Goal: Task Accomplishment & Management: Manage account settings

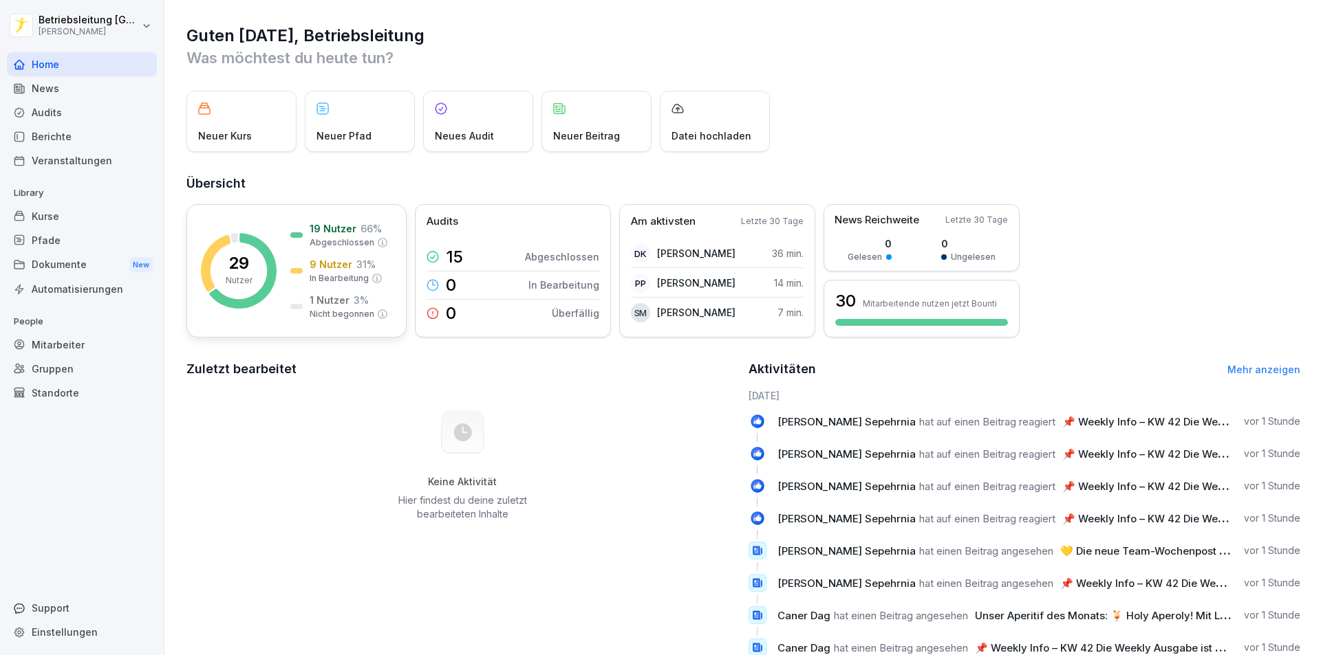
click at [235, 255] on p "29" at bounding box center [238, 263] width 21 height 17
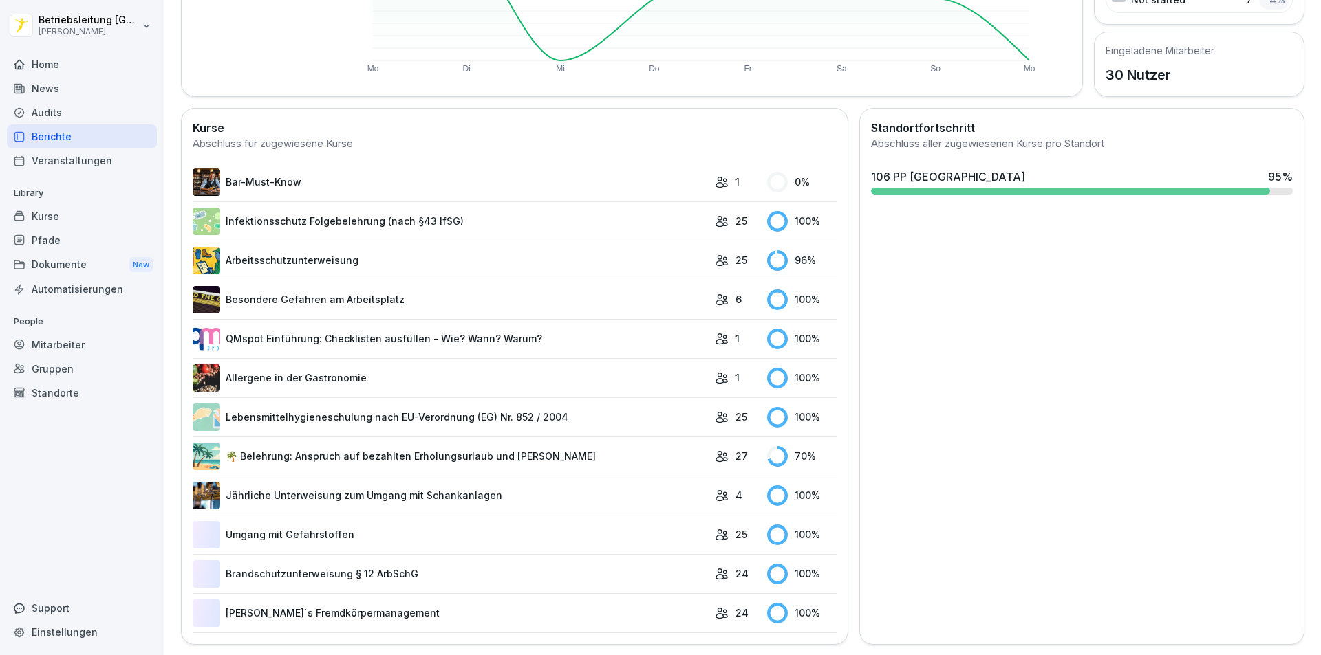
scroll to position [302, 0]
click at [292, 447] on link "🌴 Belehrung: Anspruch auf bezahlten Erholungsurlaub und [PERSON_NAME]" at bounding box center [450, 456] width 515 height 28
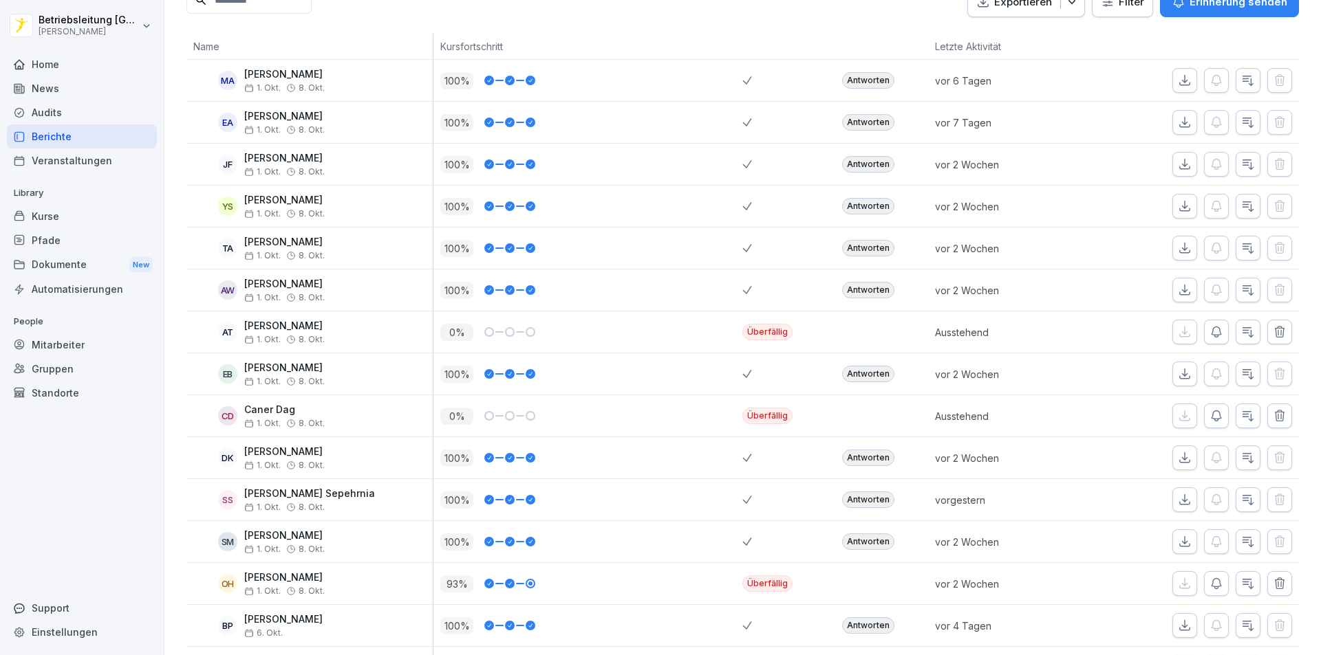
scroll to position [206, 0]
click at [1209, 332] on icon "button" at bounding box center [1216, 332] width 14 height 14
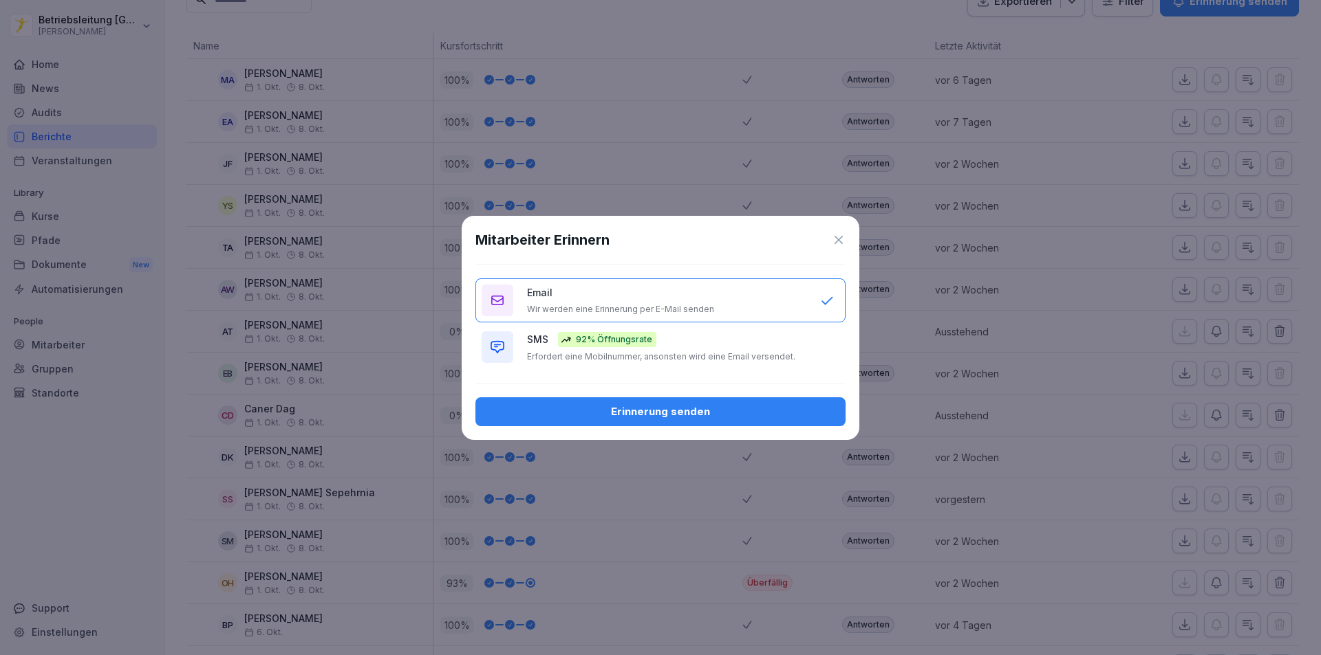
click at [704, 411] on div "Erinnerung senden" at bounding box center [660, 411] width 348 height 15
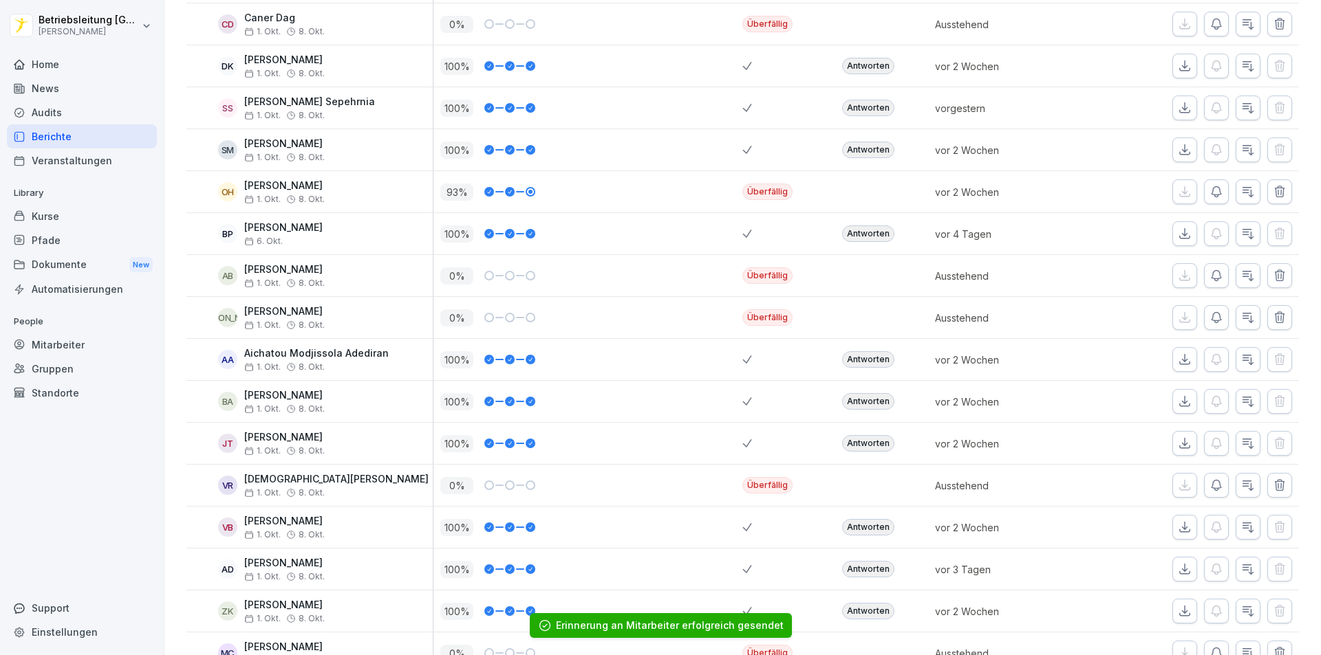
scroll to position [619, 0]
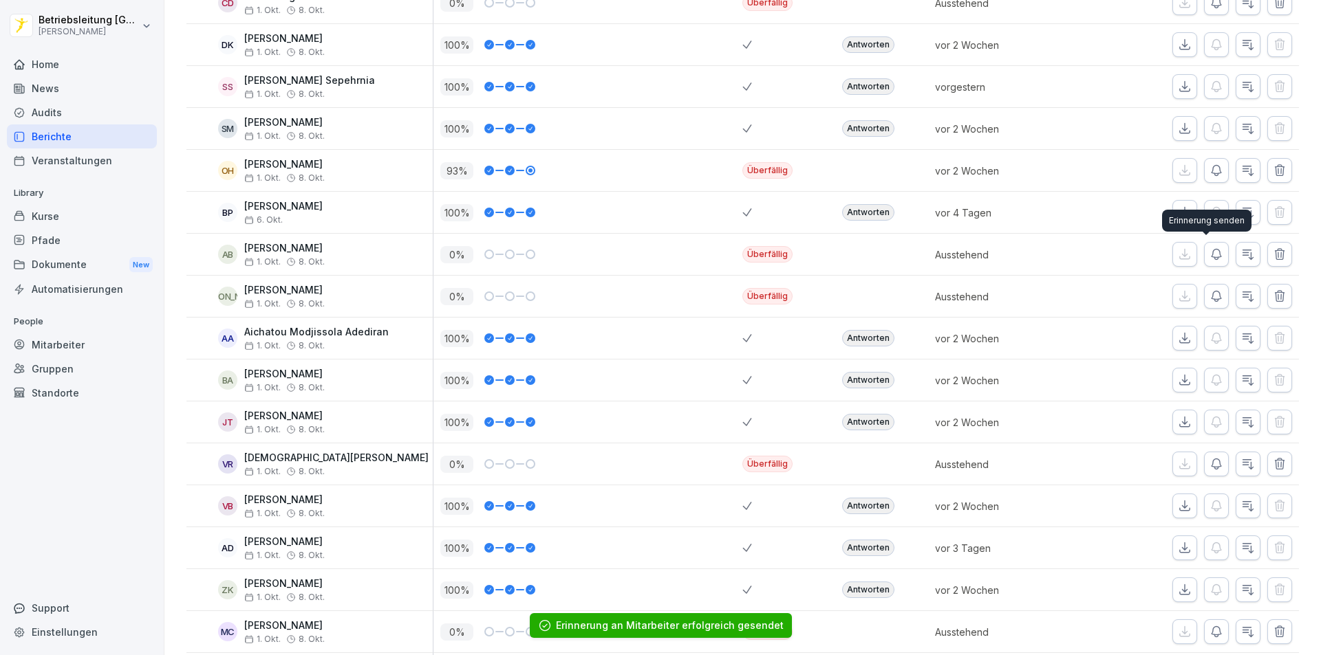
click at [1209, 256] on icon "button" at bounding box center [1216, 255] width 14 height 14
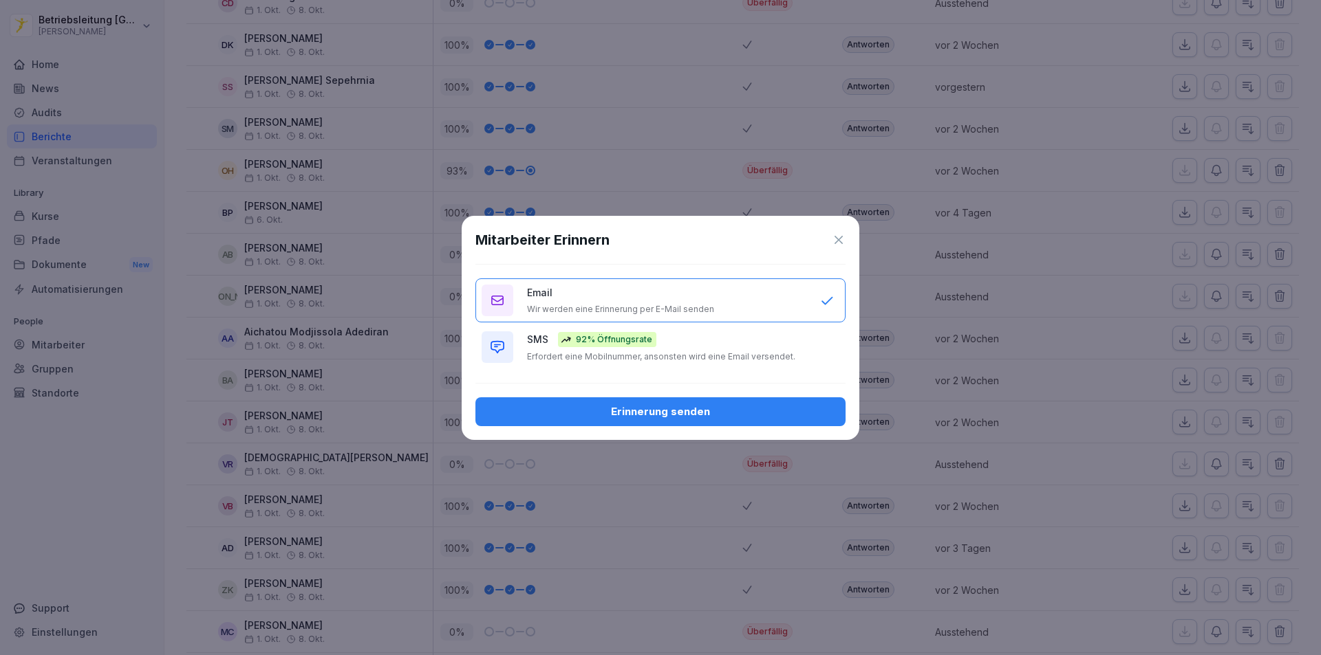
click at [620, 411] on div "Erinnerung senden" at bounding box center [660, 411] width 348 height 15
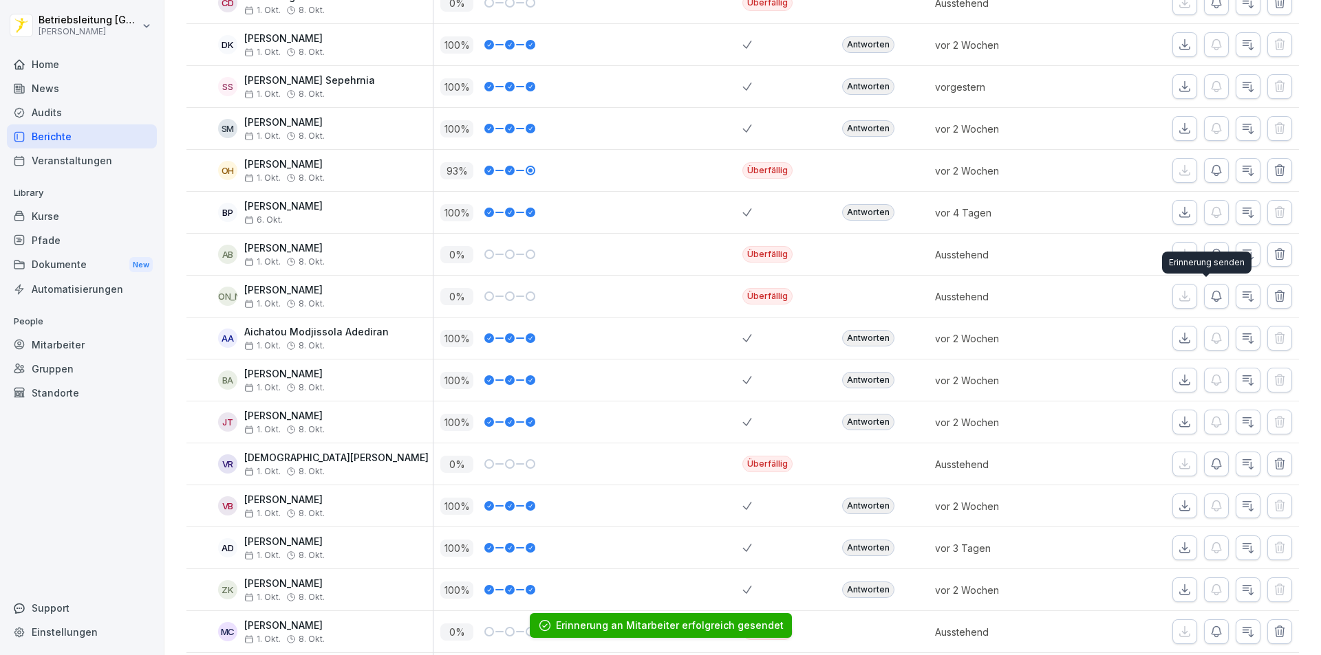
click at [1209, 298] on icon "button" at bounding box center [1216, 297] width 14 height 14
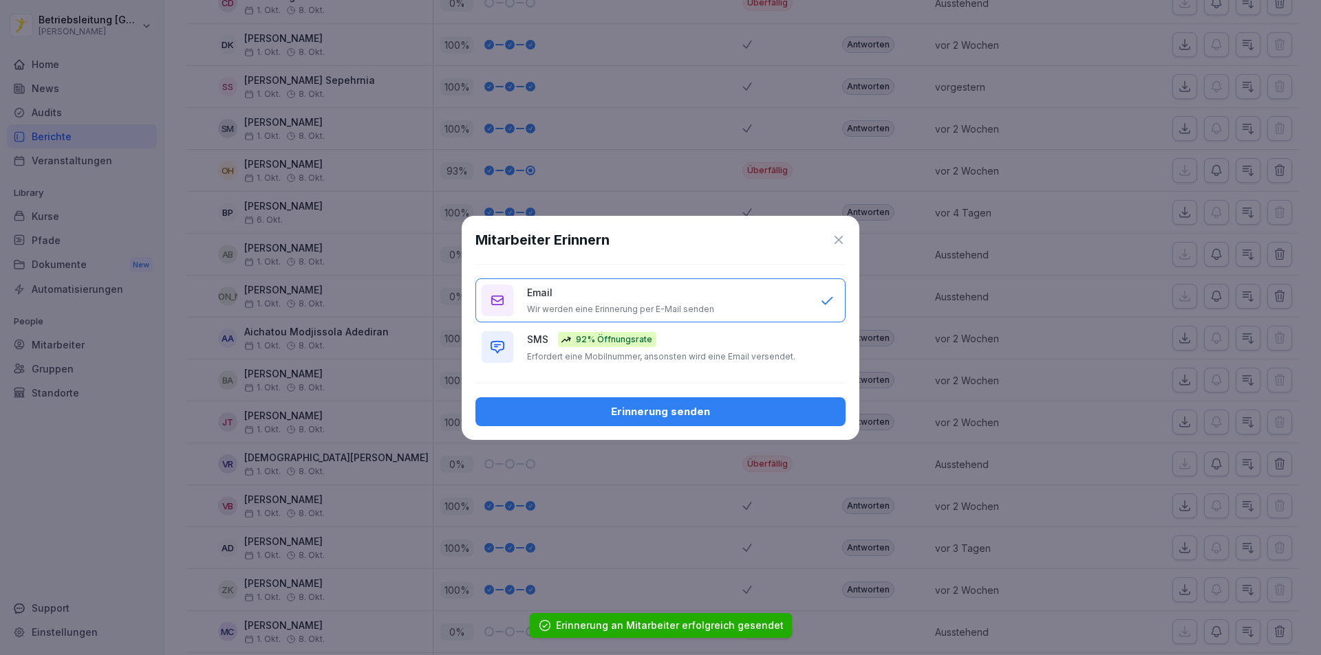
click at [660, 415] on div "Erinnerung senden" at bounding box center [660, 411] width 348 height 15
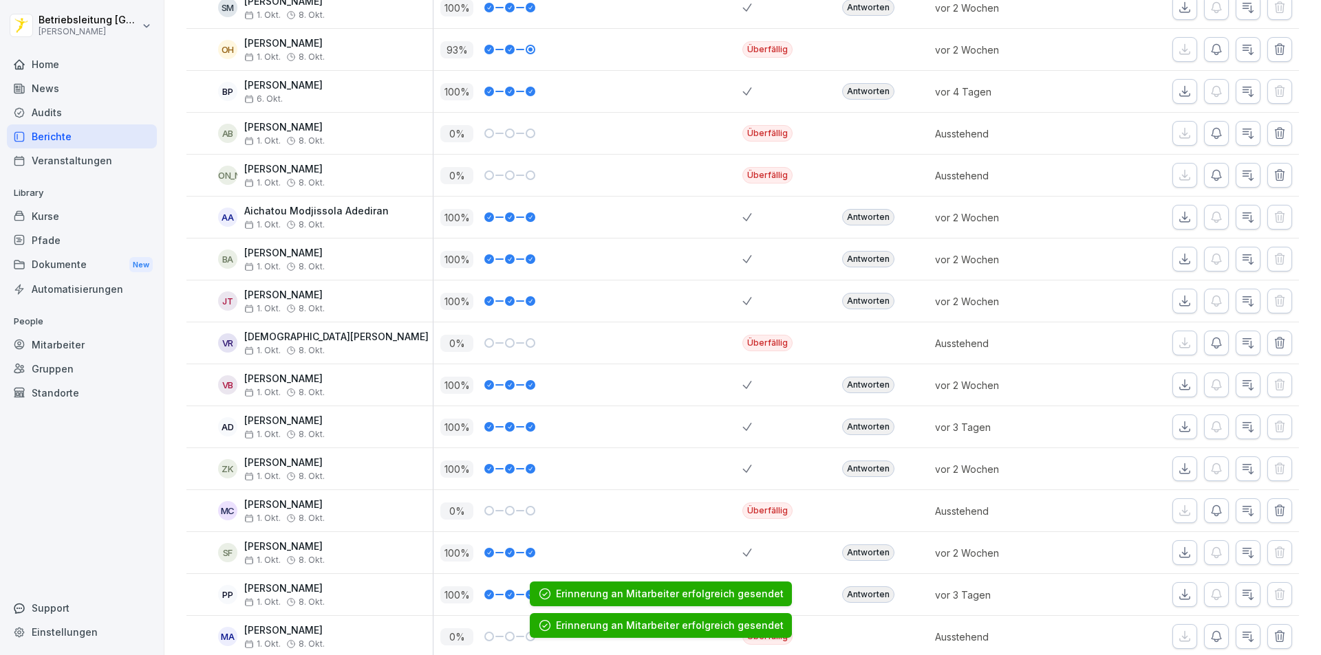
scroll to position [757, 0]
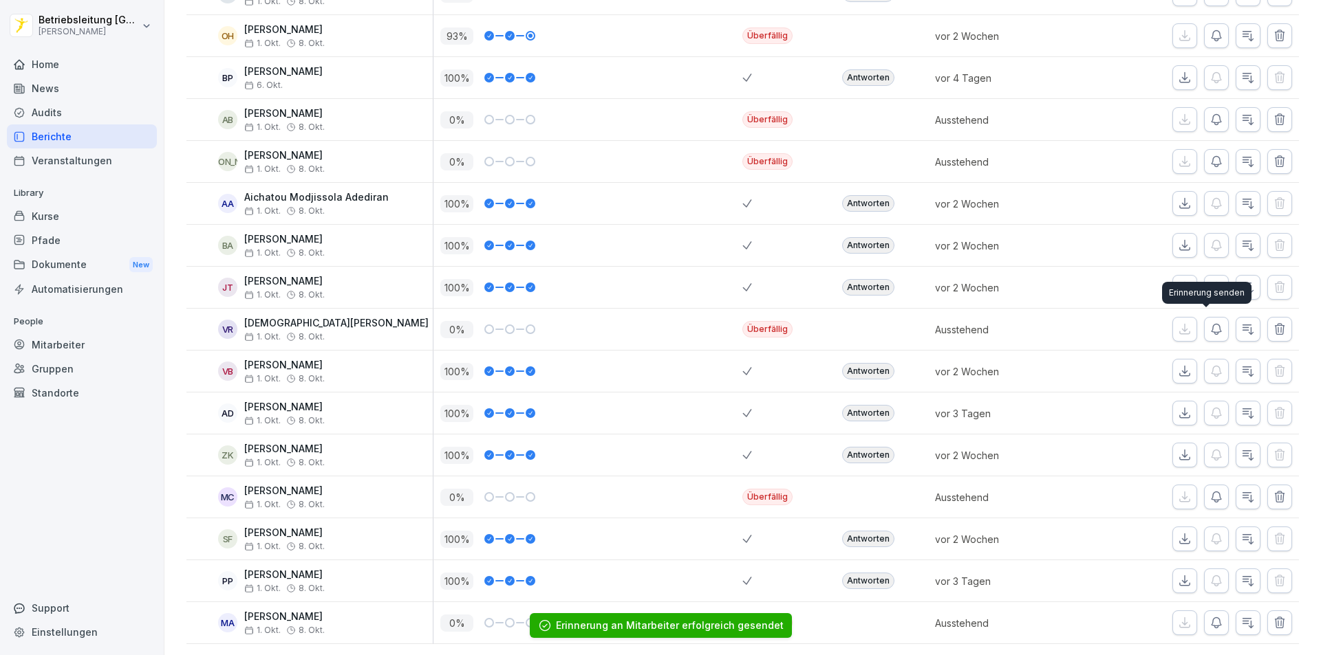
click at [1209, 328] on icon "button" at bounding box center [1216, 330] width 14 height 14
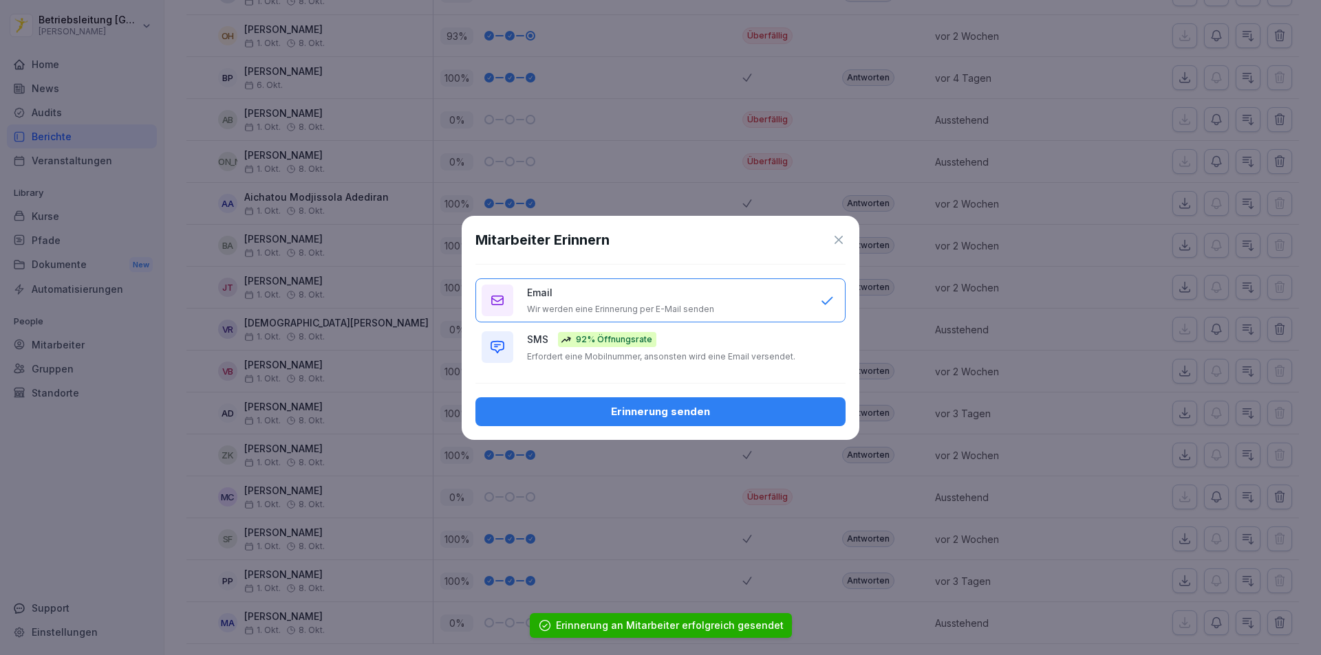
click at [634, 412] on div "Erinnerung senden" at bounding box center [660, 411] width 348 height 15
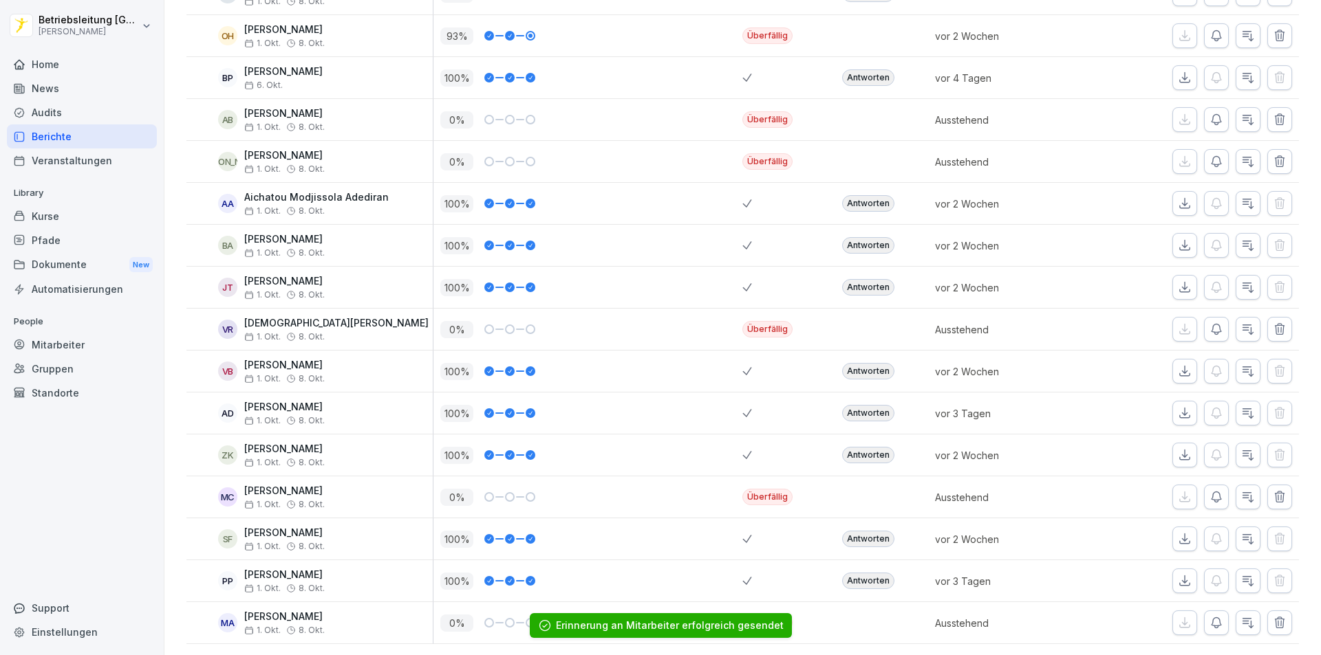
scroll to position [774, 0]
click at [1211, 492] on icon "button" at bounding box center [1216, 497] width 10 height 10
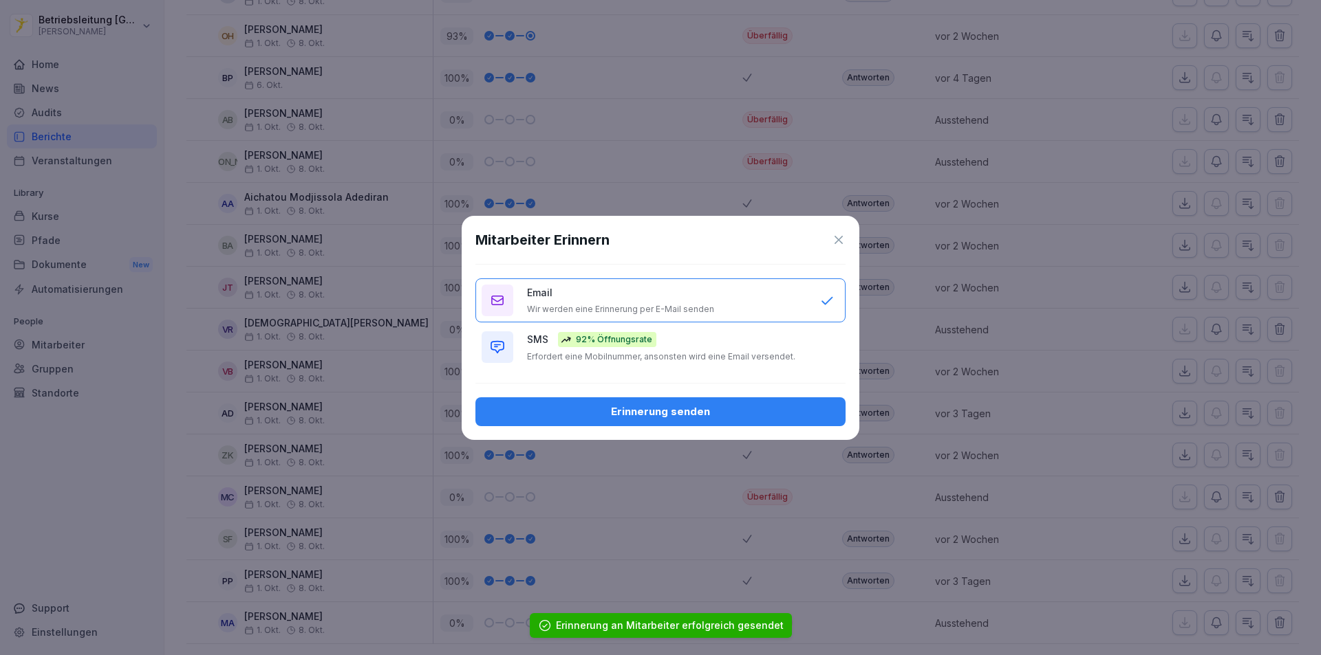
click at [672, 414] on div "Erinnerung senden" at bounding box center [660, 411] width 348 height 15
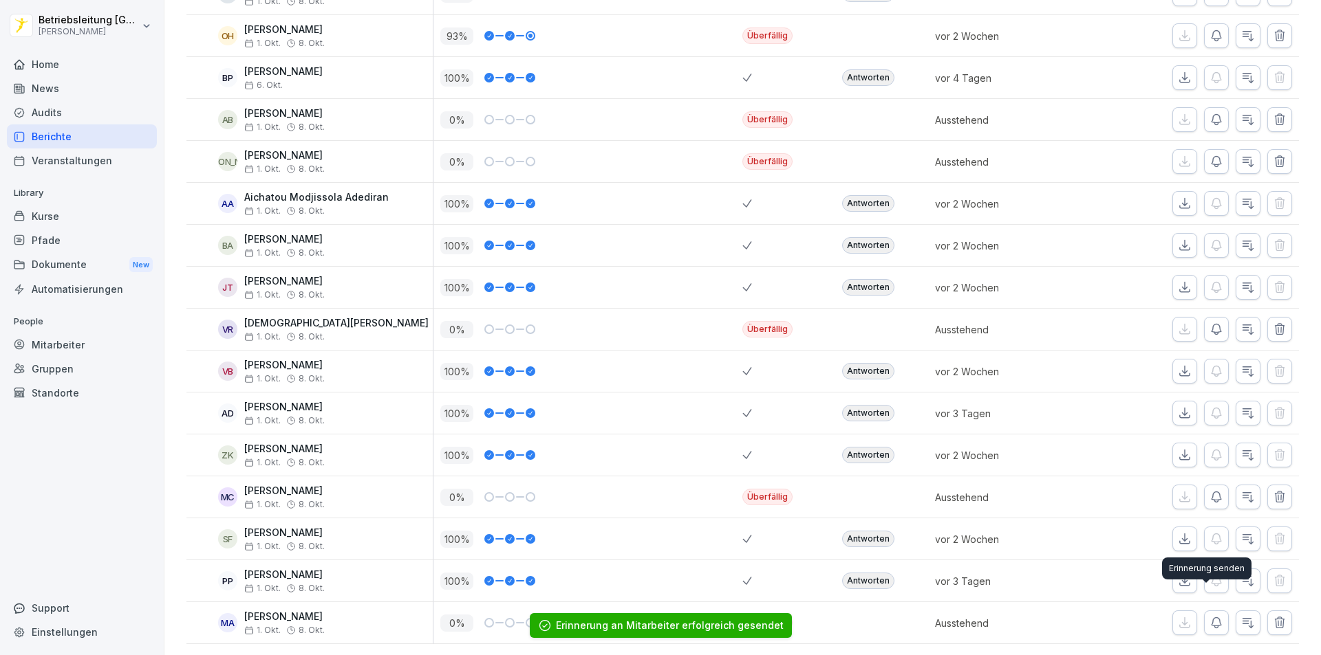
click at [1209, 616] on icon "button" at bounding box center [1216, 623] width 14 height 14
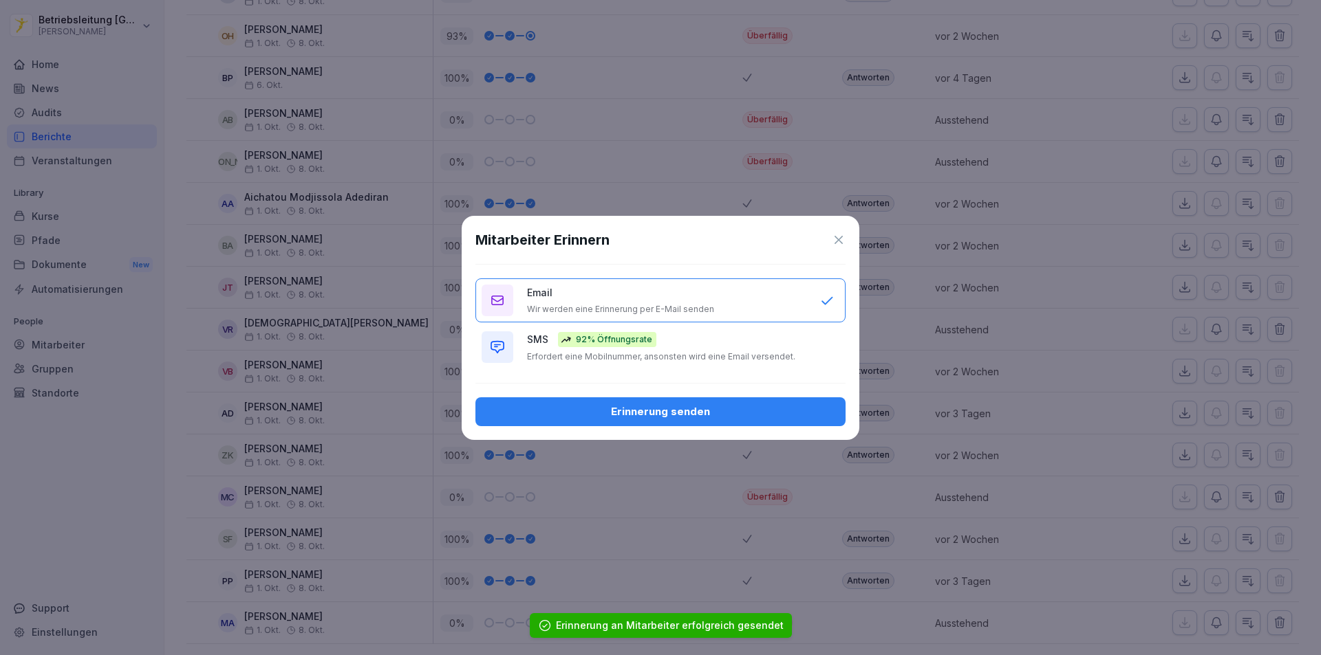
click at [660, 411] on div "Erinnerung senden" at bounding box center [660, 411] width 348 height 15
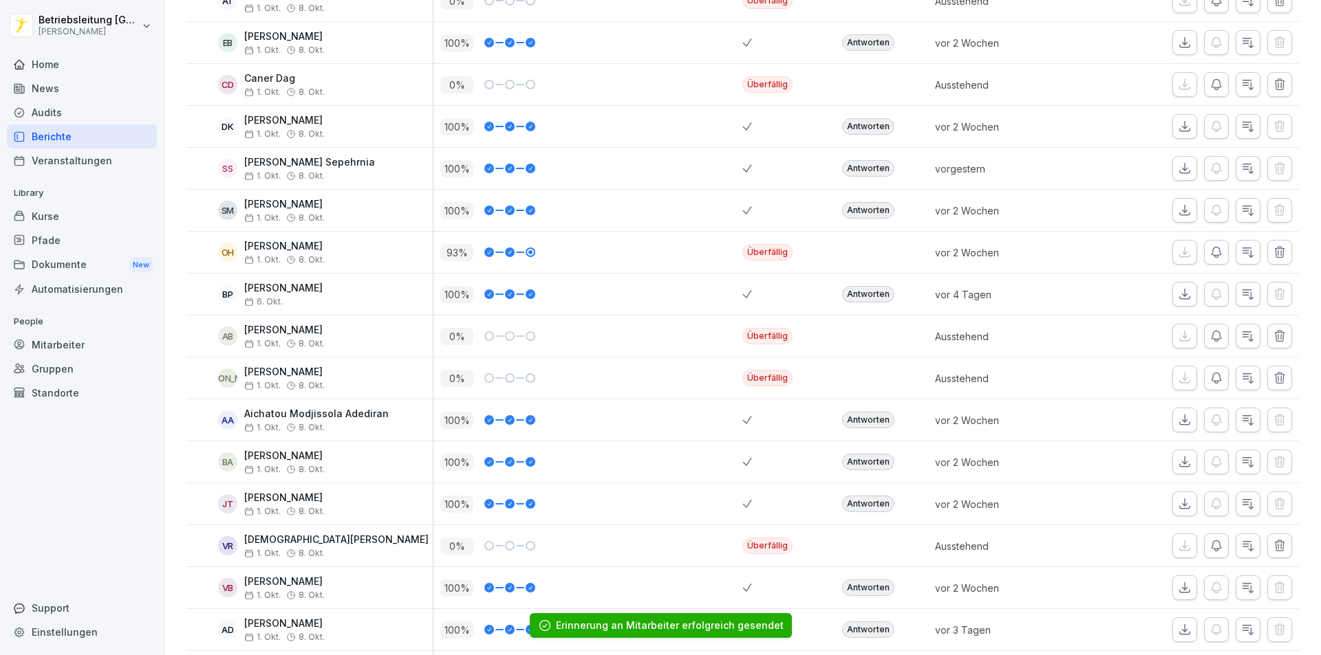
scroll to position [431, 0]
